Goal: Transaction & Acquisition: Purchase product/service

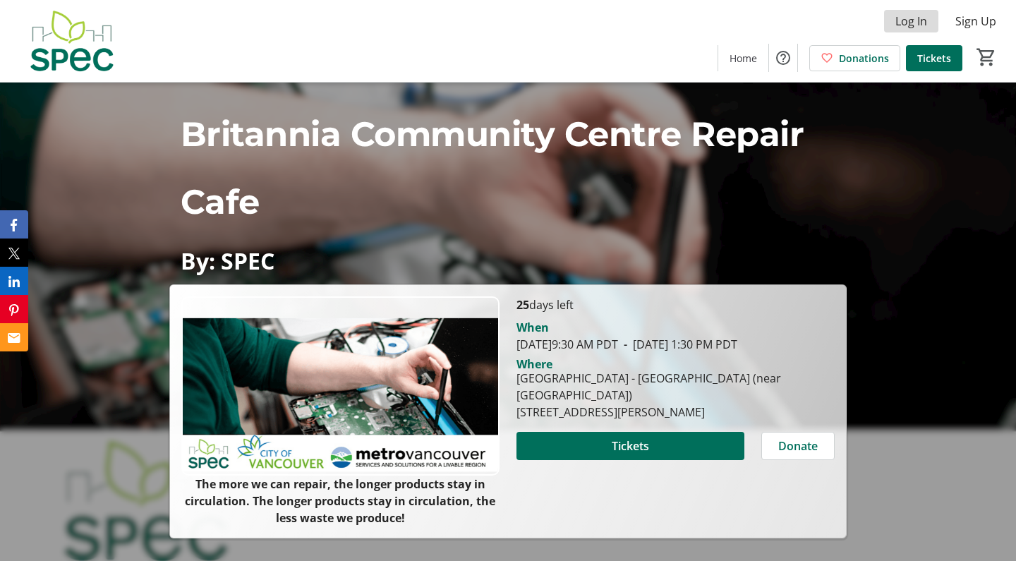
click at [908, 24] on span "Log In" at bounding box center [911, 21] width 32 height 17
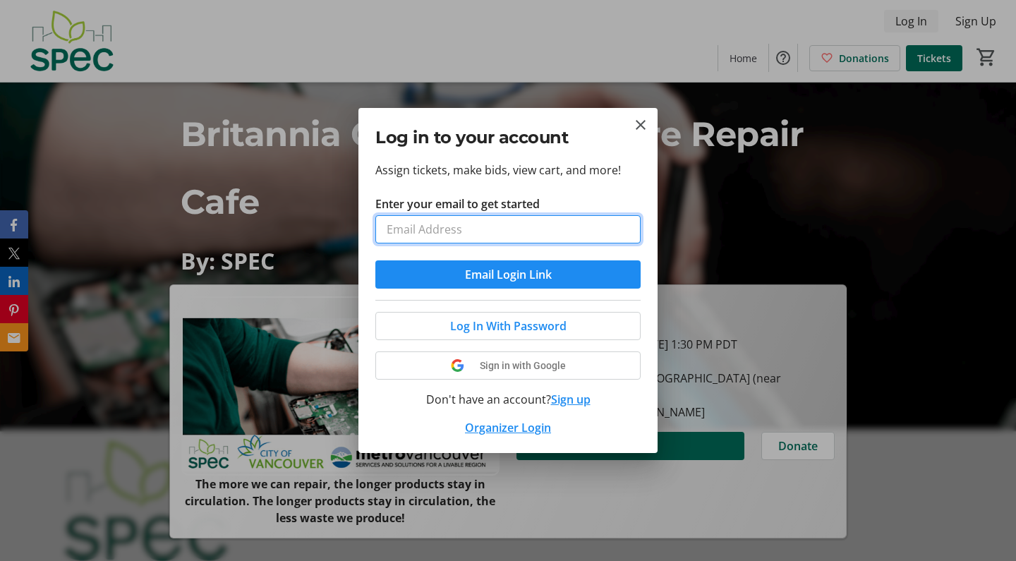
type input "[EMAIL_ADDRESS][DOMAIN_NAME]"
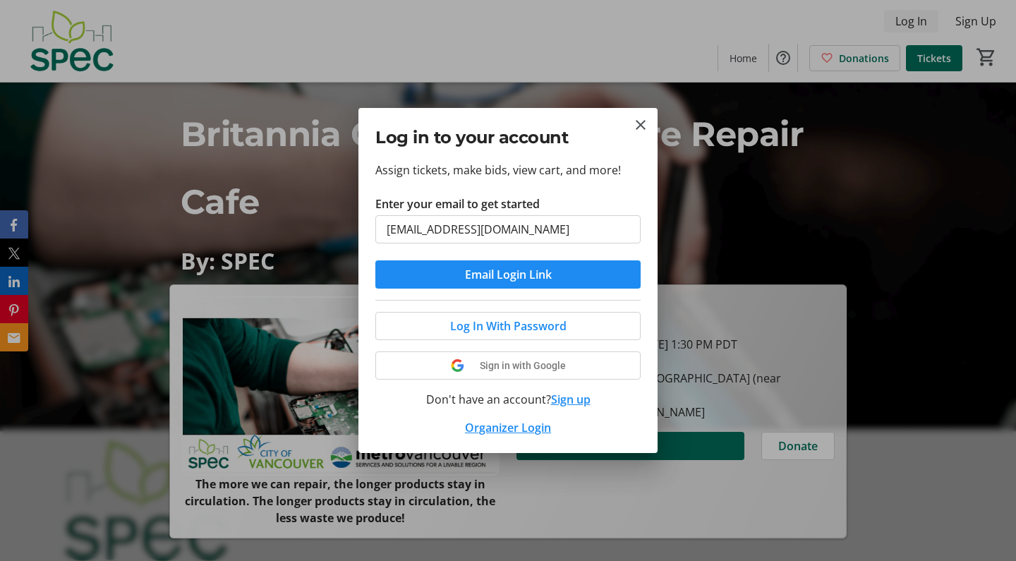
click at [508, 274] on button "Email Login Link" at bounding box center [507, 274] width 265 height 28
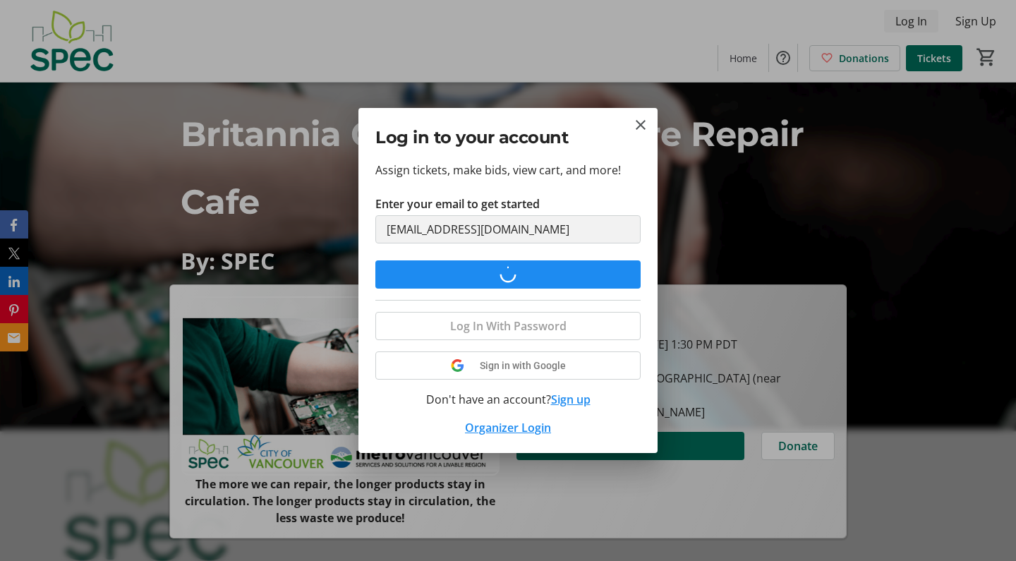
click at [908, 24] on div at bounding box center [508, 280] width 1016 height 561
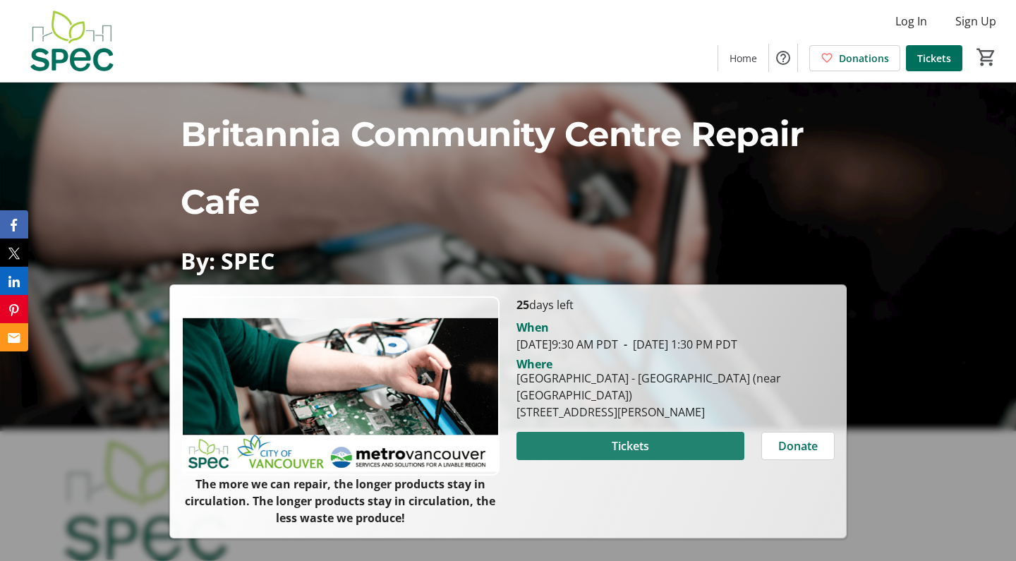
click at [656, 463] on span at bounding box center [630, 446] width 228 height 34
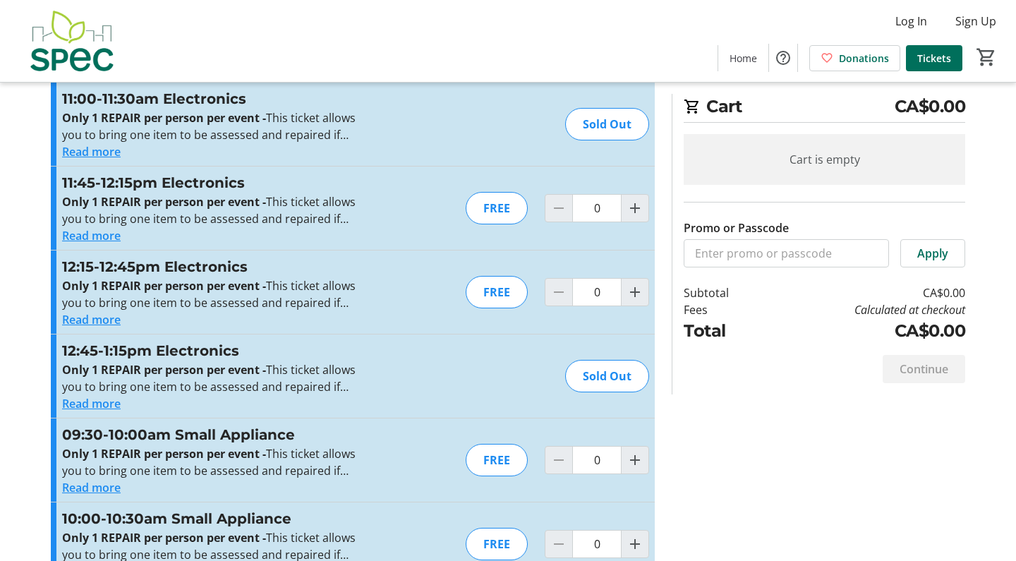
scroll to position [2267, 0]
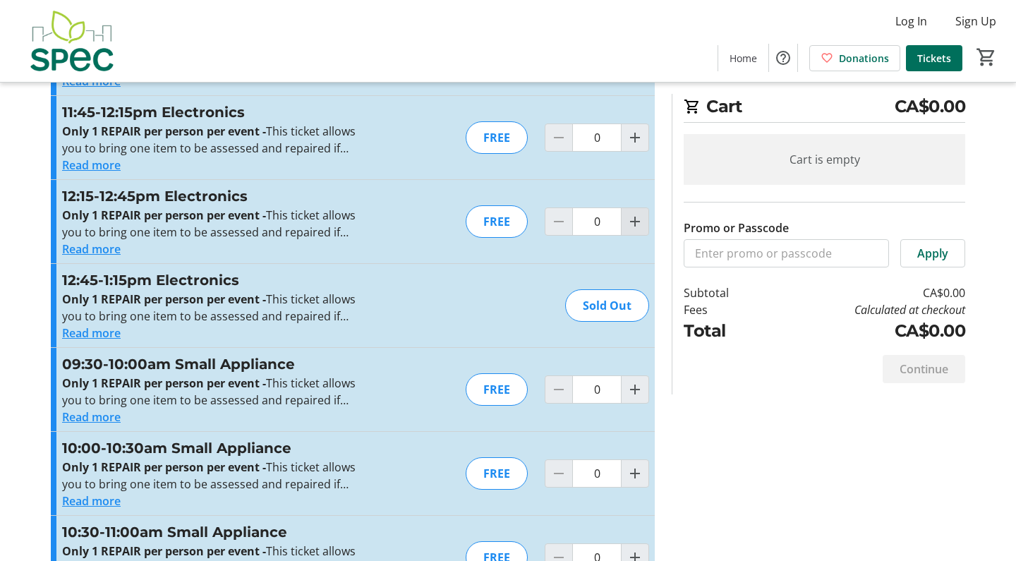
click at [636, 222] on mat-icon "Increment by one" at bounding box center [634, 221] width 17 height 17
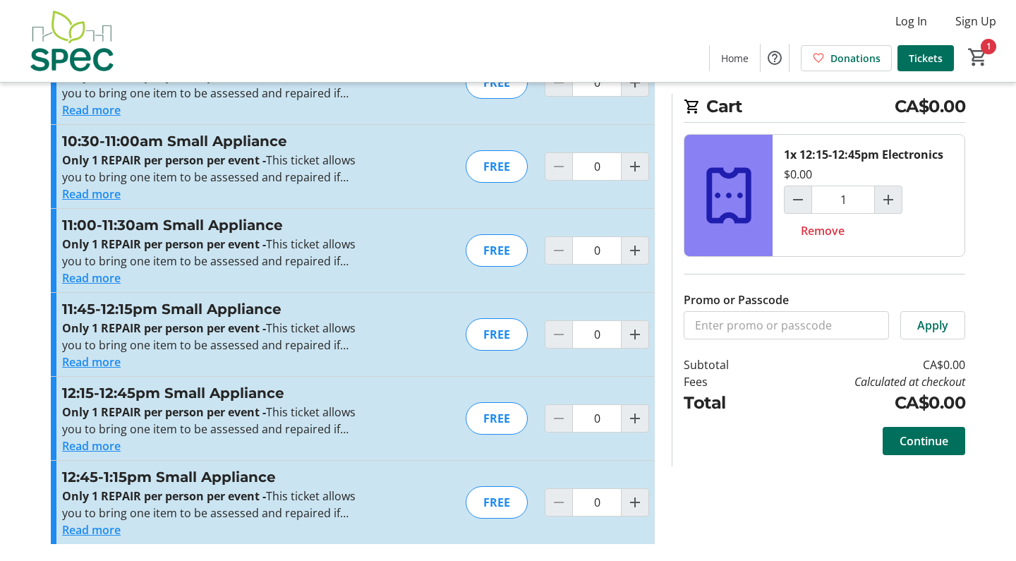
scroll to position [2658, 0]
click at [818, 229] on span "Remove" at bounding box center [822, 230] width 44 height 17
type input "0"
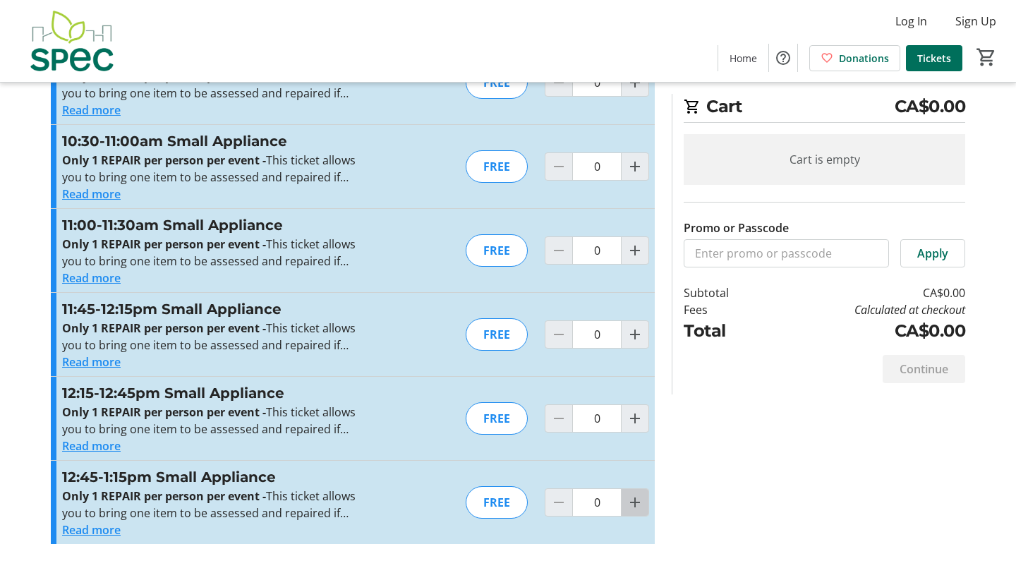
click at [639, 501] on mat-icon "Increment by one" at bounding box center [634, 502] width 17 height 17
type input "1"
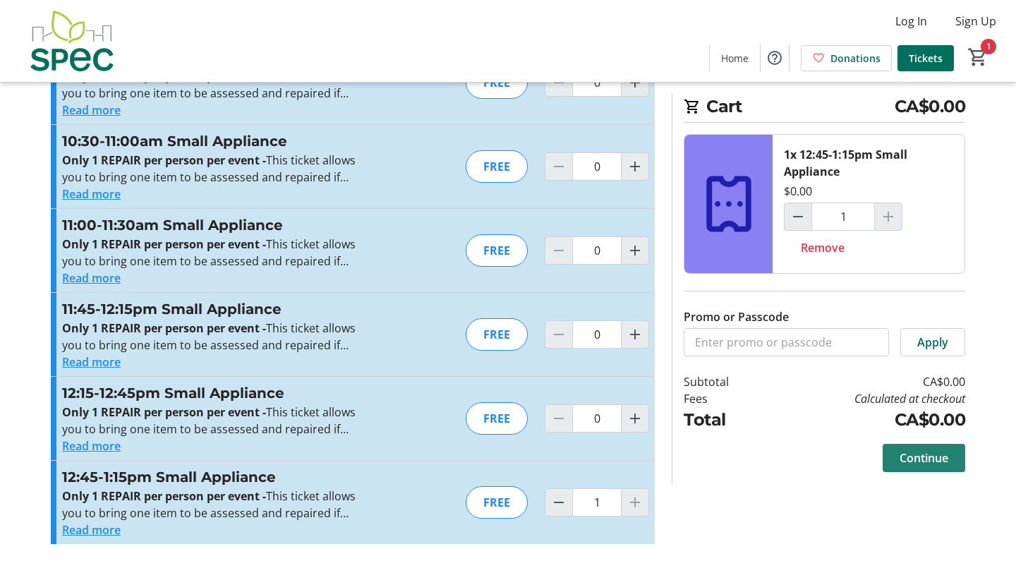
click at [920, 458] on span "Continue" at bounding box center [923, 457] width 49 height 17
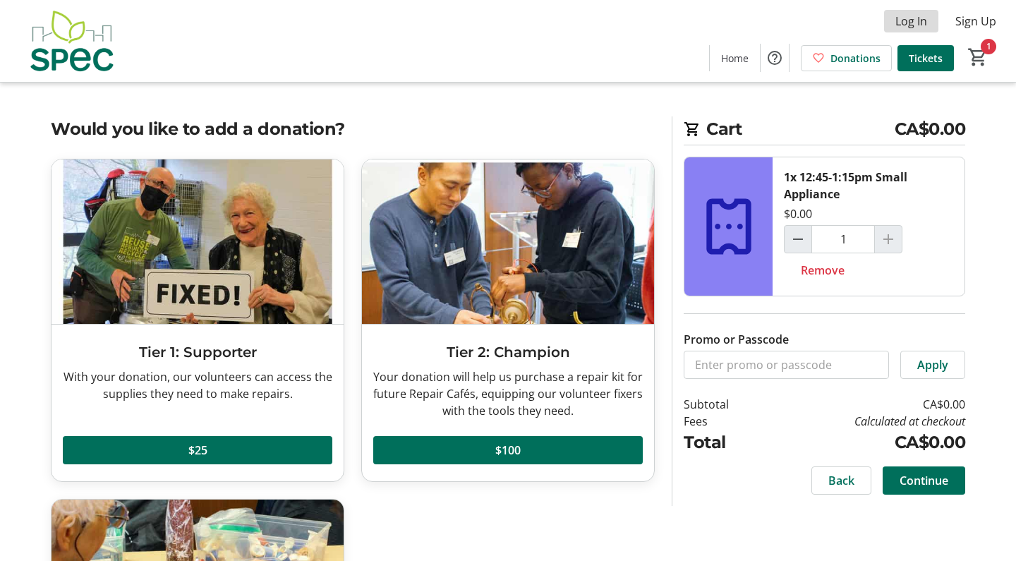
click at [920, 21] on span "Log In" at bounding box center [911, 21] width 32 height 17
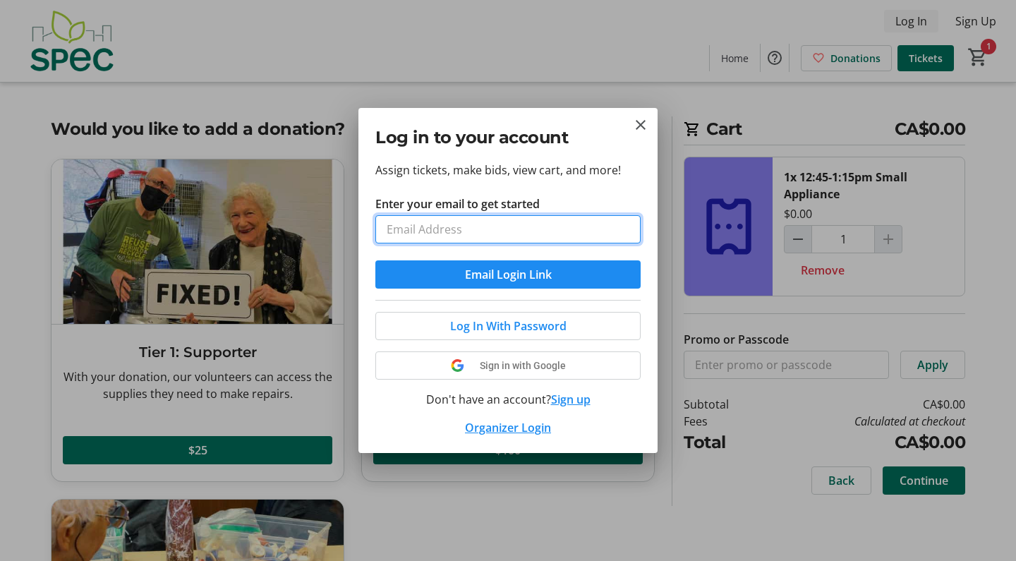
type input "[EMAIL_ADDRESS][DOMAIN_NAME]"
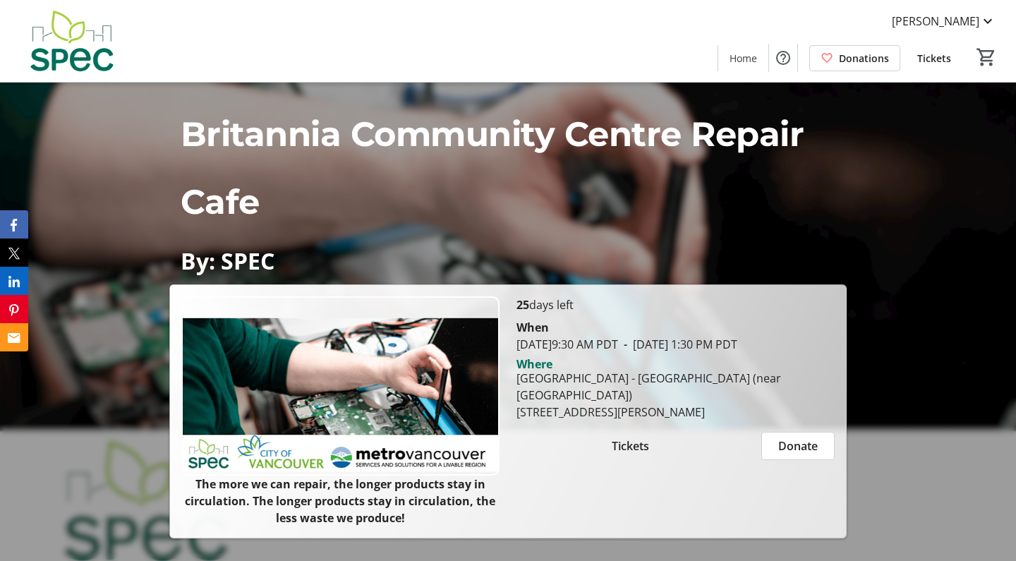
click at [634, 454] on span "Tickets" at bounding box center [629, 445] width 37 height 17
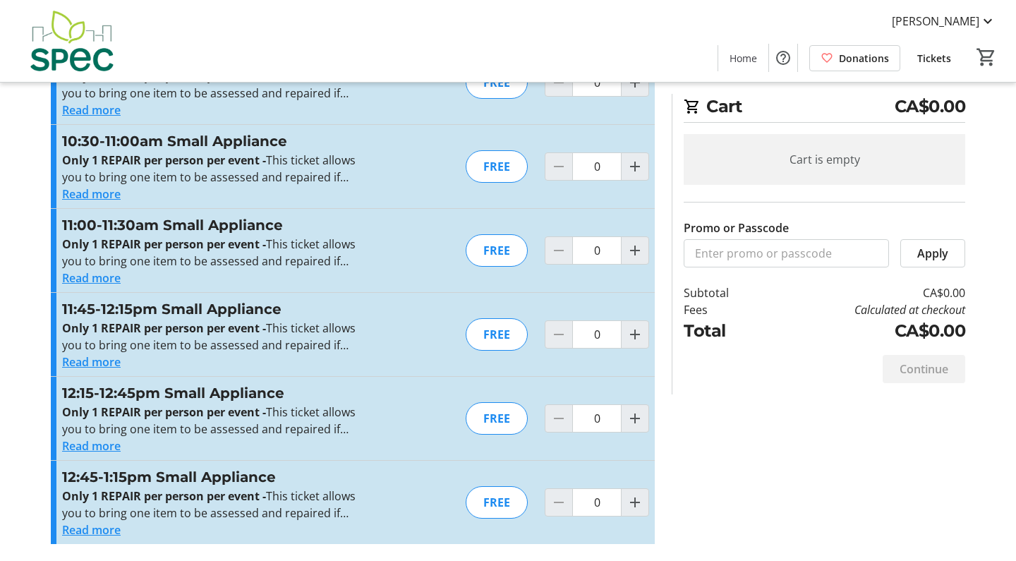
scroll to position [2658, 0]
click at [633, 507] on mat-icon "Increment by one" at bounding box center [634, 502] width 17 height 17
type input "1"
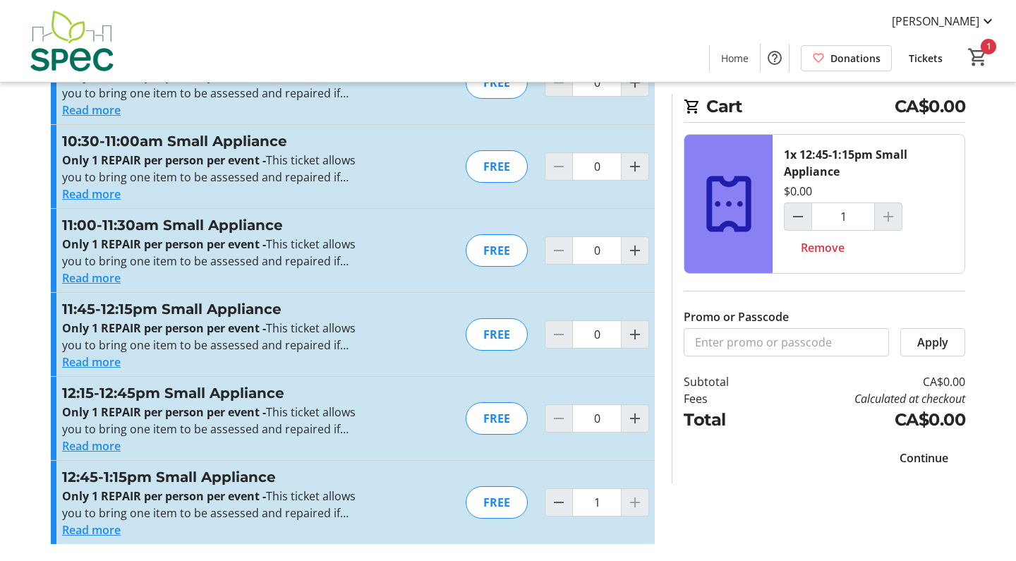
click at [934, 458] on span "Continue" at bounding box center [923, 457] width 49 height 17
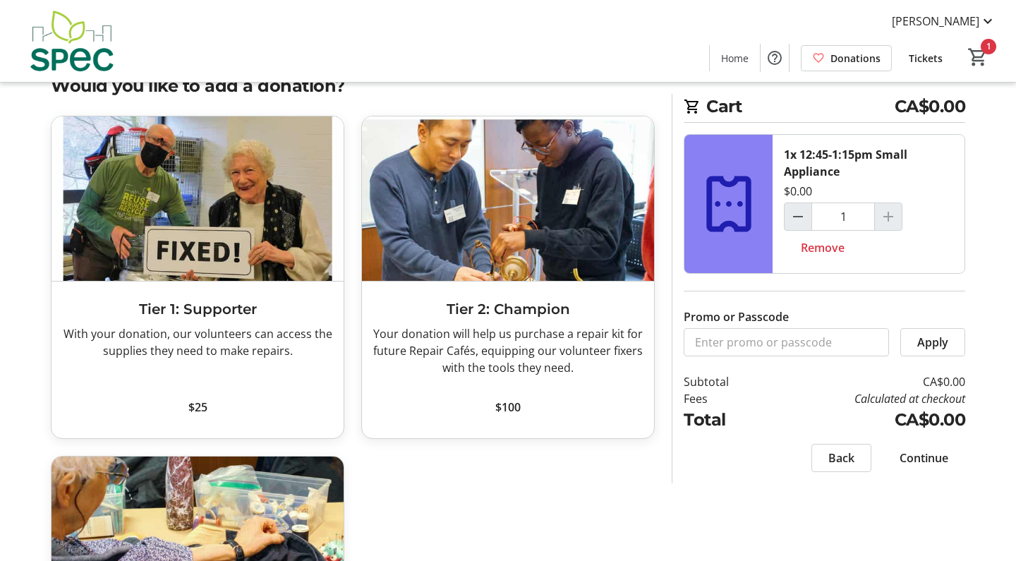
scroll to position [52, 0]
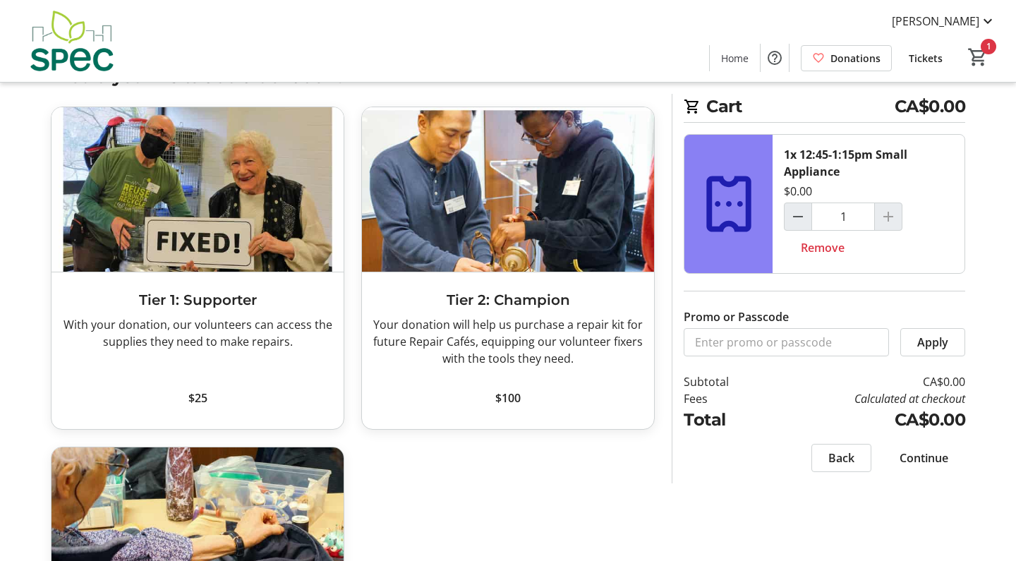
click at [932, 461] on span "Continue" at bounding box center [923, 457] width 49 height 17
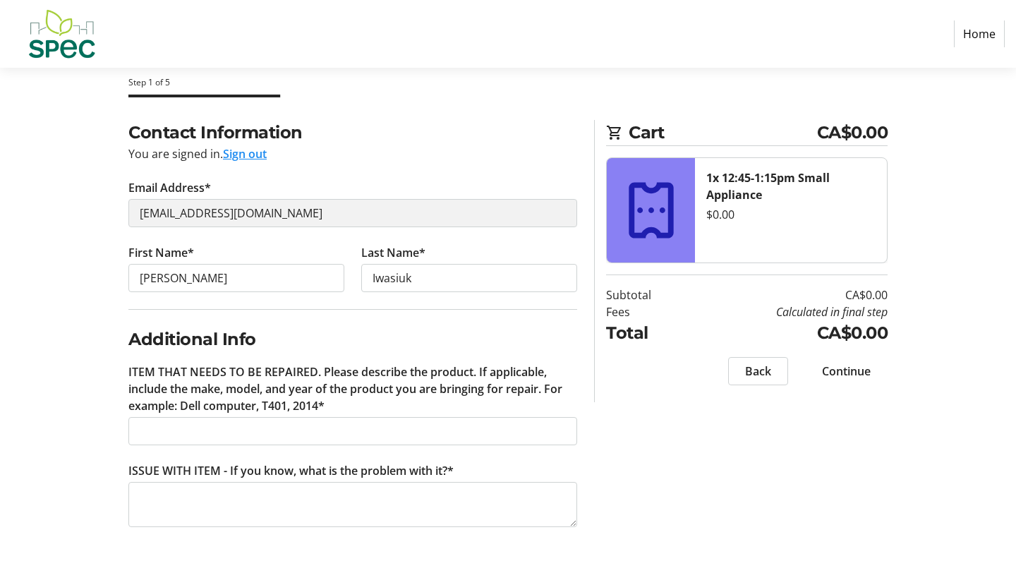
scroll to position [65, 0]
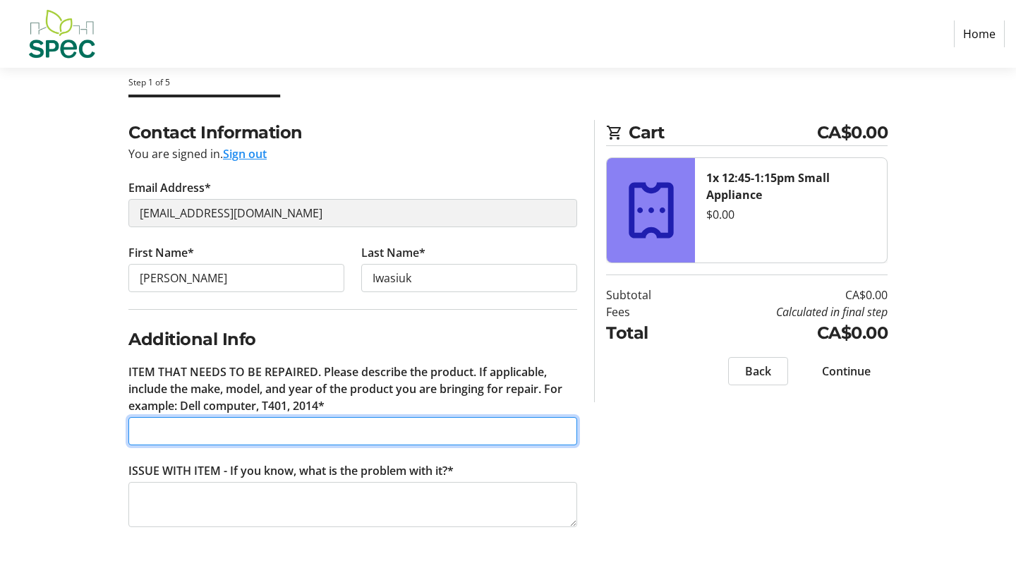
click at [238, 437] on input "ITEM THAT NEEDS TO BE REPAIRED. Please describe the product. If applicable, inc…" at bounding box center [352, 431] width 449 height 28
type input "Miele Solaris Vacuum"
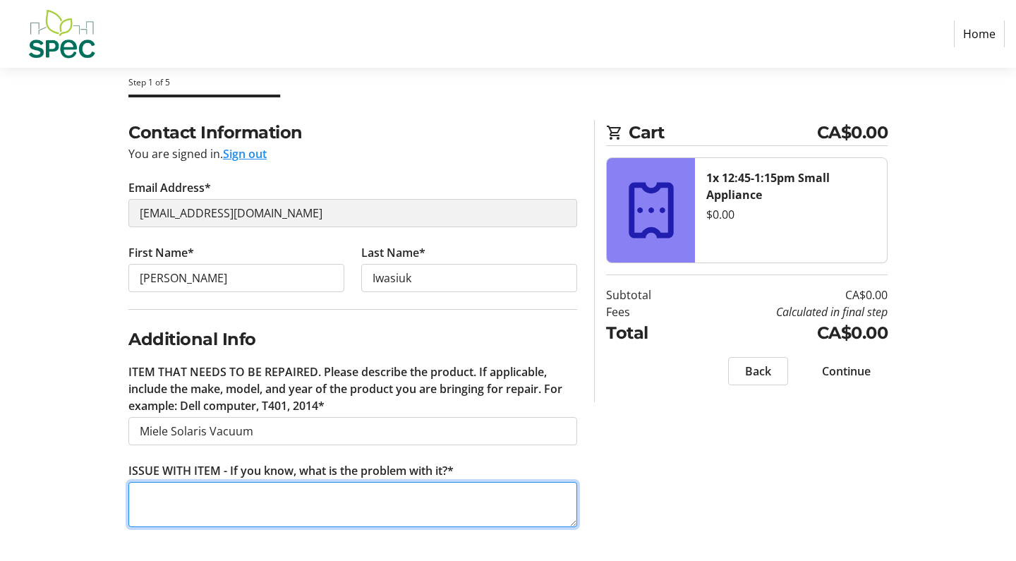
click at [211, 488] on textarea "ISSUE WITH ITEM - If you know, what is the problem with it?*" at bounding box center [352, 504] width 449 height 45
click at [203, 498] on textarea "The cord nedds repair" at bounding box center [352, 504] width 449 height 45
click at [272, 502] on textarea "The cord needs repair" at bounding box center [352, 504] width 449 height 45
type textarea "The cord needs repair or replacement. Hoping repair will do the trick."
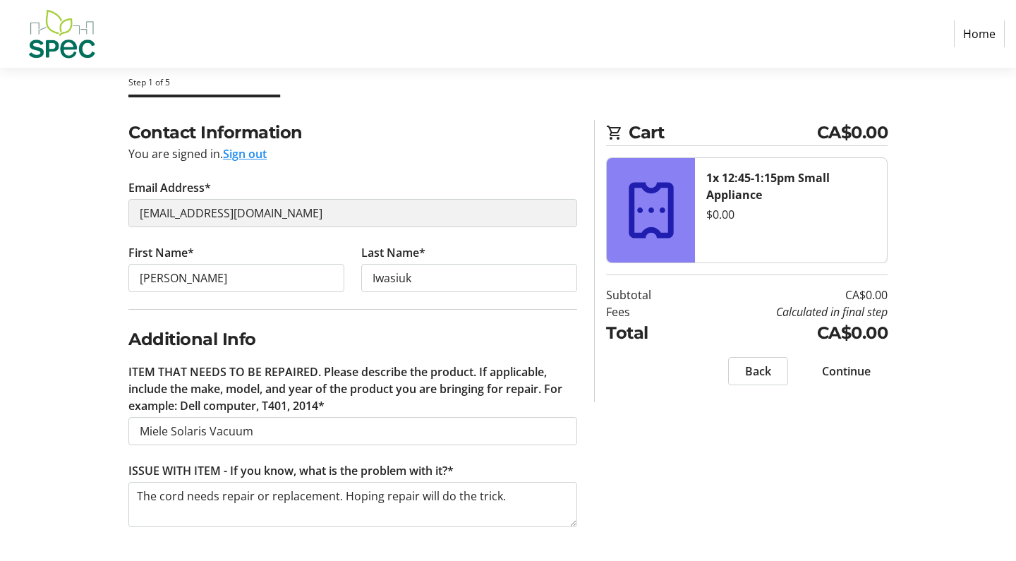
click at [853, 366] on span "Continue" at bounding box center [846, 370] width 49 height 17
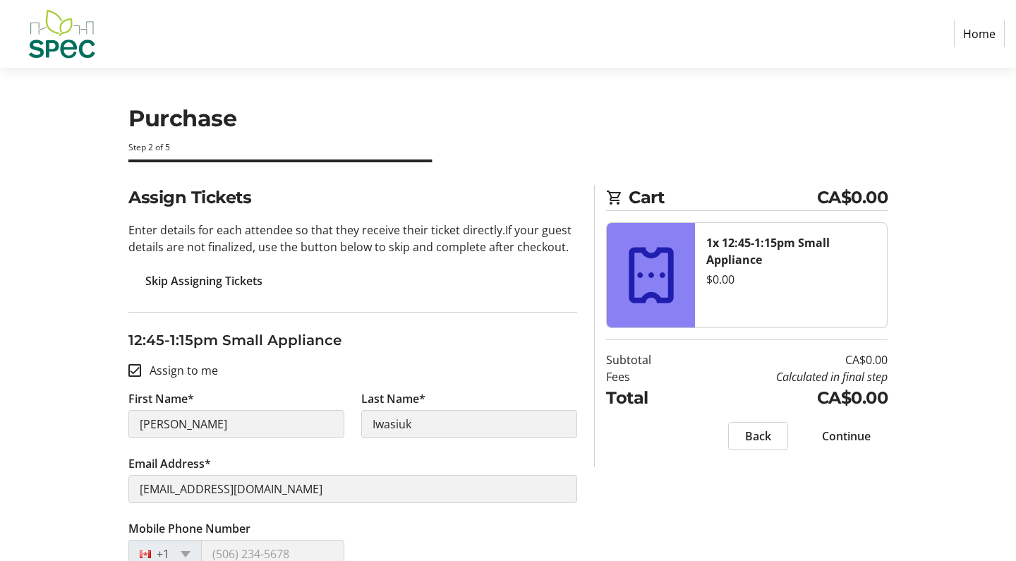
click at [864, 435] on span "Continue" at bounding box center [846, 435] width 49 height 17
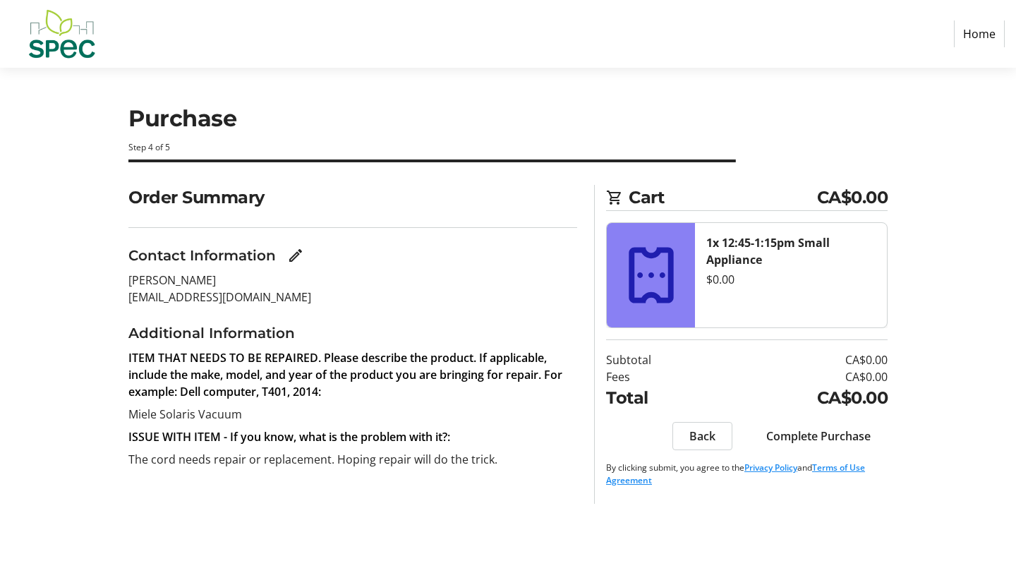
click at [822, 434] on span "Complete Purchase" at bounding box center [818, 435] width 104 height 17
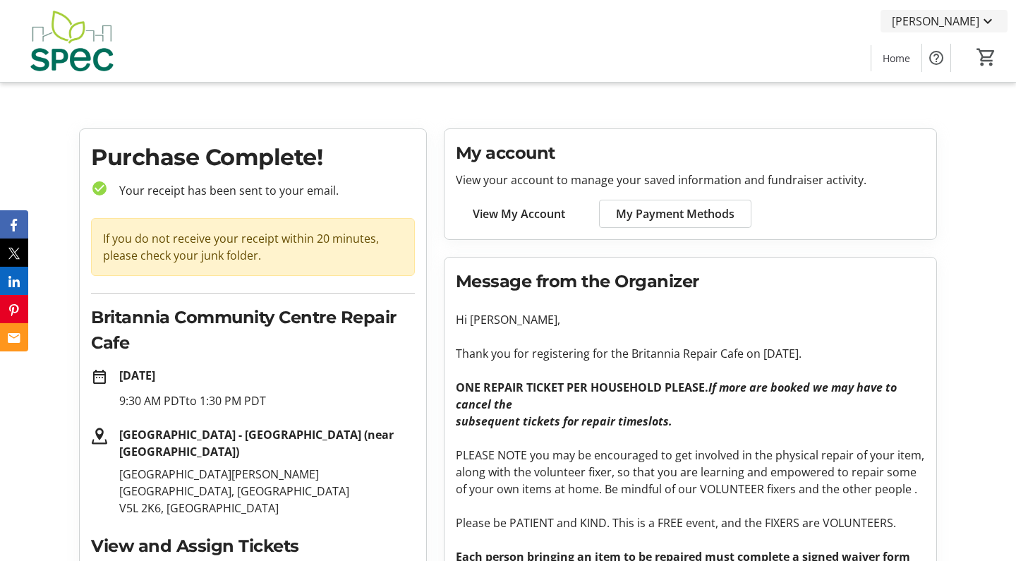
click at [989, 23] on mat-icon at bounding box center [987, 21] width 17 height 17
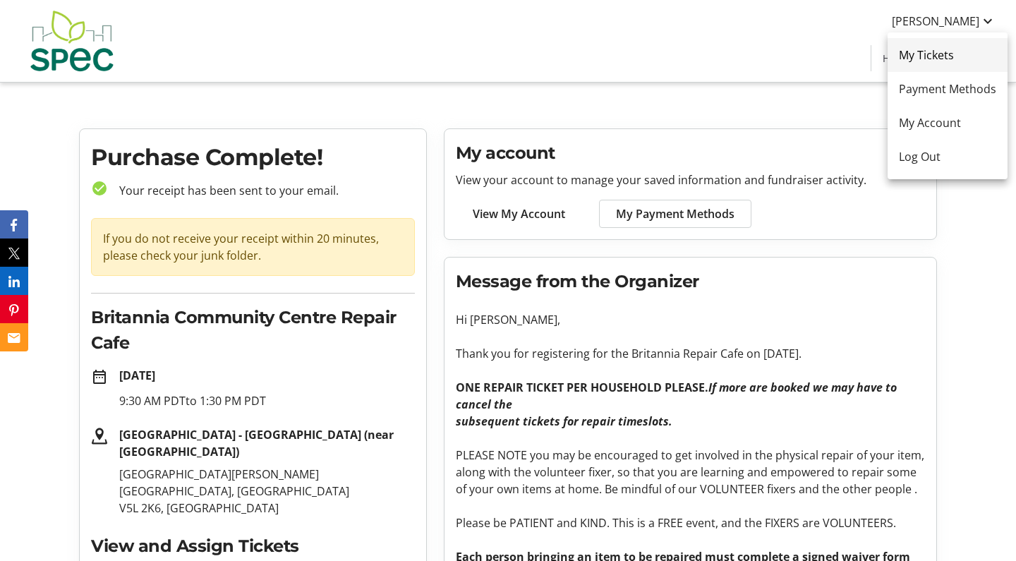
click at [940, 56] on span "My Tickets" at bounding box center [946, 55] width 97 height 17
